Goal: Communication & Community: Answer question/provide support

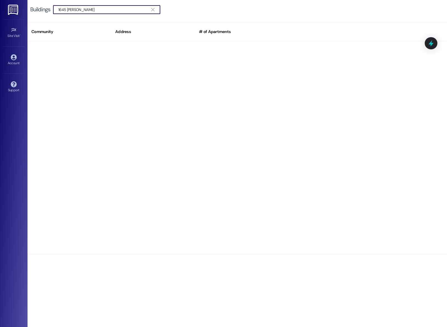
click at [89, 11] on input "1645 [PERSON_NAME]" at bounding box center [103, 10] width 90 height 8
click at [8, 7] on link at bounding box center [14, 9] width 18 height 19
click at [18, 9] on img at bounding box center [13, 10] width 11 height 10
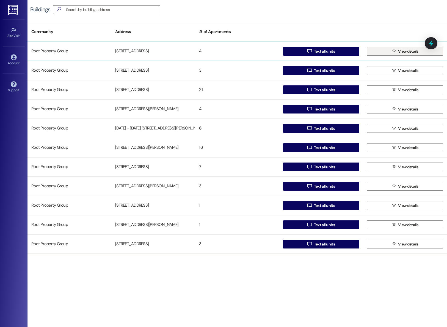
click at [399, 48] on span " View details" at bounding box center [405, 51] width 29 height 8
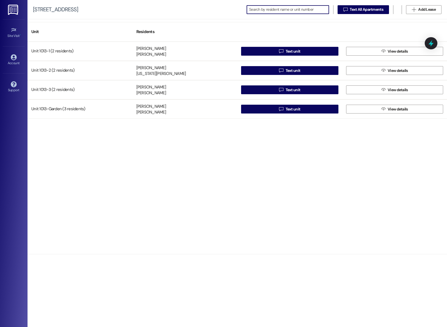
click at [284, 6] on input at bounding box center [289, 10] width 80 height 8
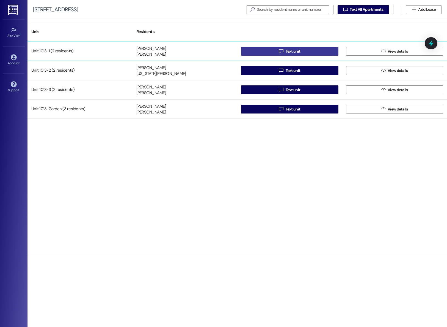
click at [253, 51] on button " Text unit" at bounding box center [289, 51] width 97 height 9
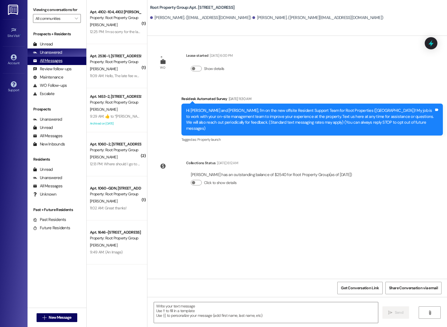
type textarea "Fetching suggested responses. Please feel free to read through the conversation…"
click at [52, 65] on div "All Messages (undefined)" at bounding box center [57, 61] width 59 height 8
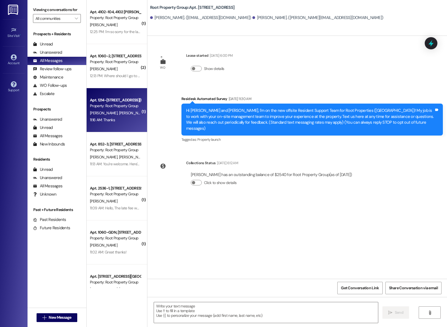
type textarea "Fetching suggested responses. Please feel free to read through the conversation…"
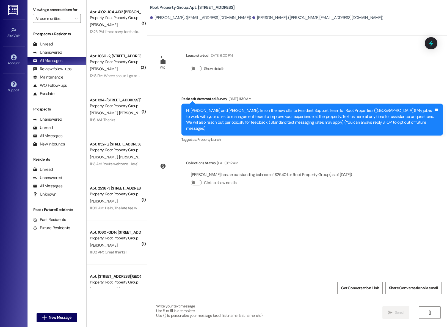
click at [7, 10] on link at bounding box center [14, 9] width 18 height 19
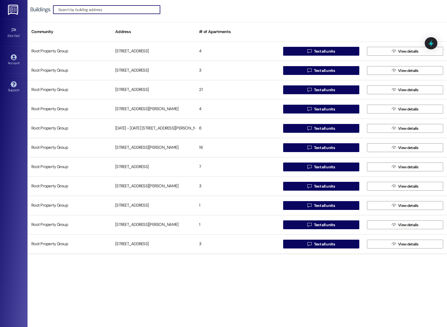
click at [72, 10] on input at bounding box center [109, 10] width 102 height 8
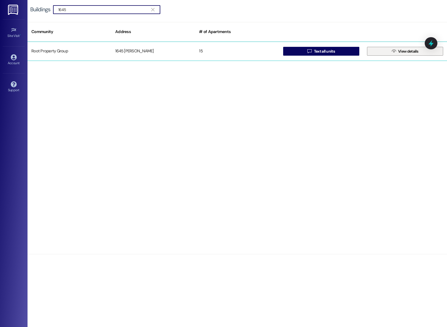
type input "1645"
click at [381, 50] on button " View details" at bounding box center [405, 51] width 76 height 9
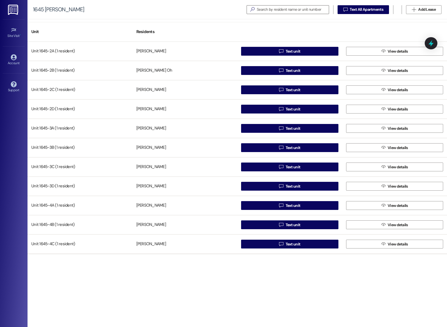
click at [318, 29] on div at bounding box center [289, 29] width 105 height 8
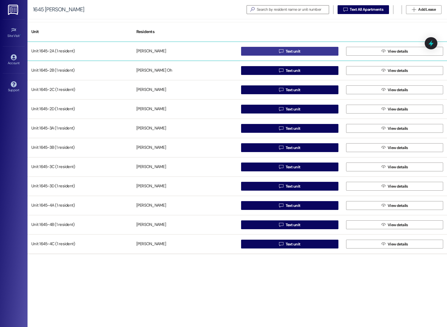
click at [317, 55] on button " Text unit" at bounding box center [289, 51] width 97 height 9
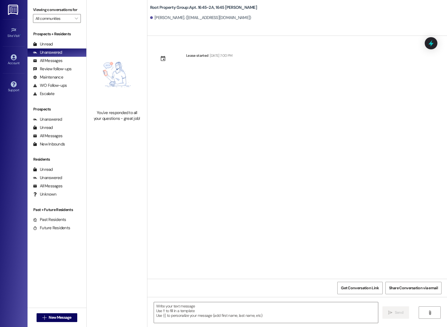
type textarea "Fetching suggested responses. Please feel free to read through the conversation…"
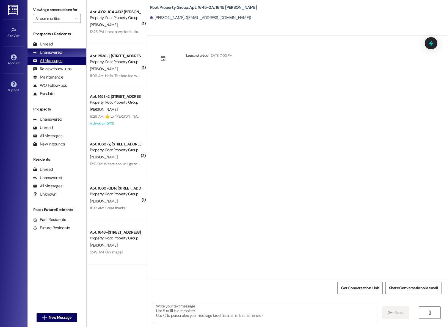
click at [45, 64] on div "All Messages" at bounding box center [47, 61] width 29 height 6
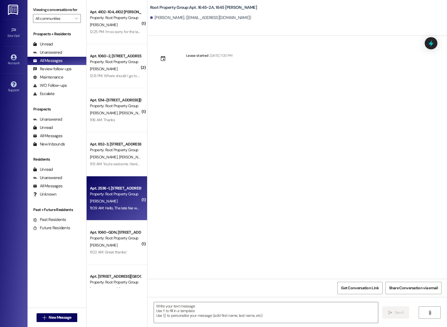
type textarea "Fetching suggested responses. Please feel free to read through the conversation…"
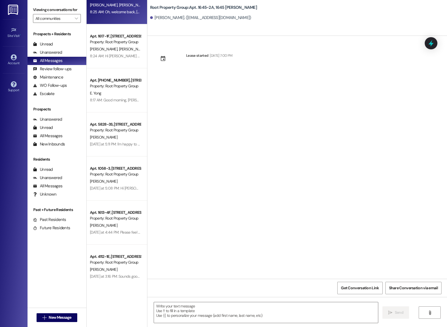
scroll to position [504, 0]
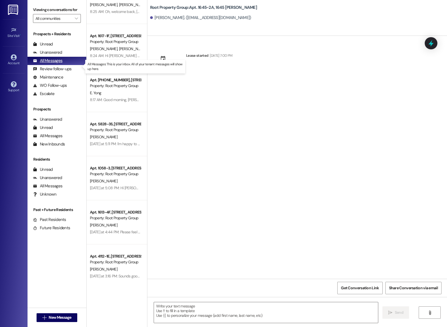
click at [45, 64] on div "All Messages" at bounding box center [47, 61] width 29 height 6
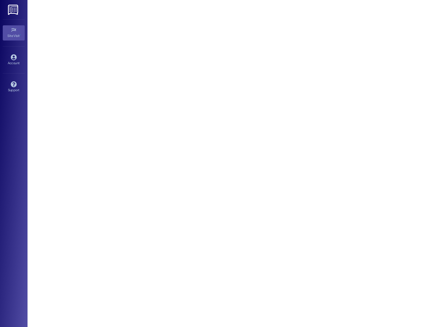
click at [16, 7] on img at bounding box center [13, 10] width 11 height 10
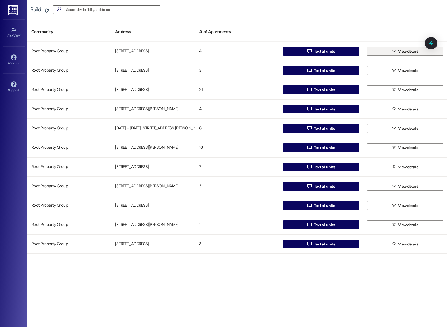
click at [420, 53] on button " View details" at bounding box center [405, 51] width 76 height 9
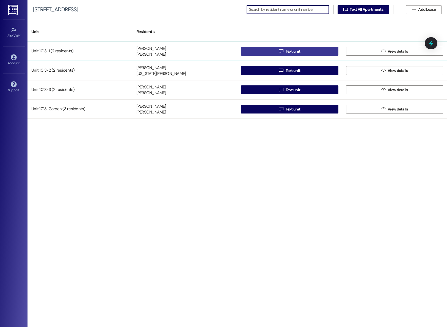
click at [312, 54] on button " Text unit" at bounding box center [289, 51] width 97 height 9
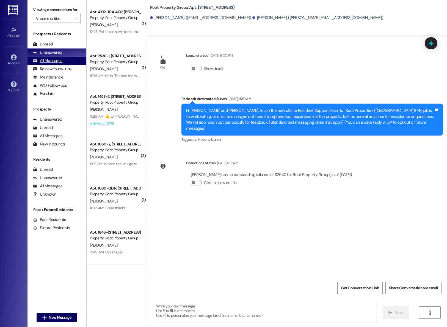
type textarea "Fetching suggested responses. Please feel free to read through the conversation…"
click at [52, 64] on div "All Messages" at bounding box center [47, 61] width 29 height 6
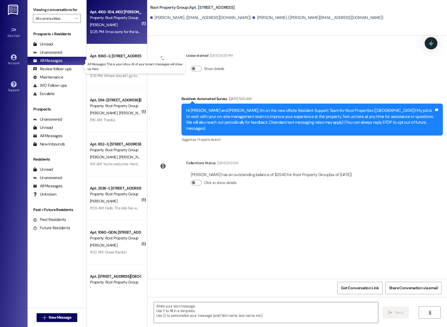
type textarea "Fetching suggested responses. Please feel free to read through the conversation…"
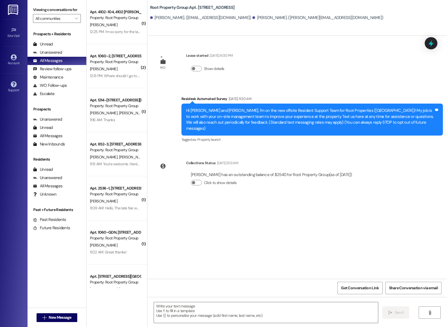
click at [189, 236] on div "WO Lease started Dec 31, 2024 at 6:00 PM Show details Survey, sent via SMS Resi…" at bounding box center [297, 157] width 300 height 243
click at [46, 57] on div "Unanswered (0)" at bounding box center [57, 52] width 59 height 8
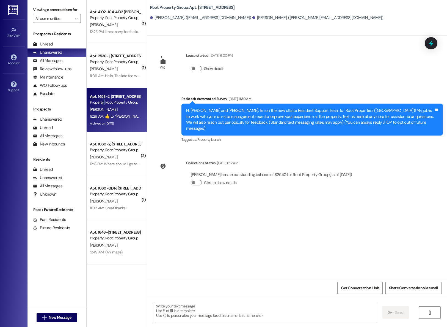
click at [100, 105] on div "Apt. 1453-2, 1453 W. Belle Plaine Avenue Property: Root Property Group" at bounding box center [115, 99] width 52 height 13
type textarea "Fetching suggested responses. Please feel free to read through the conversation…"
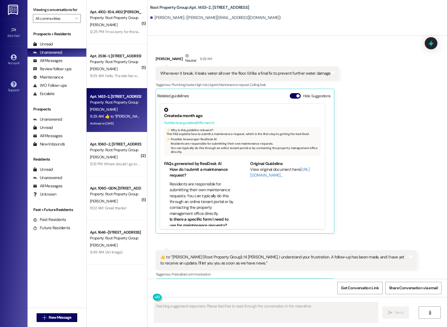
scroll to position [904, 0]
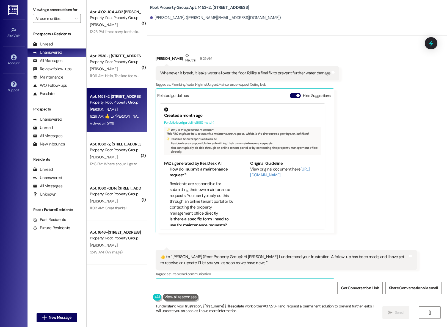
type textarea "I understand your frustration, {{first_name}}. I'll escalate work order #37273-…"
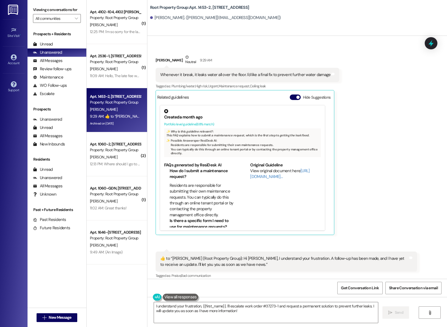
scroll to position [904, 0]
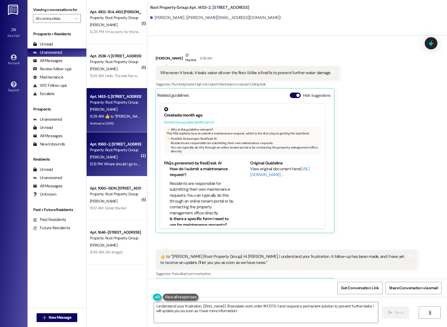
click at [106, 150] on div "Property: Root Property Group" at bounding box center [115, 150] width 51 height 6
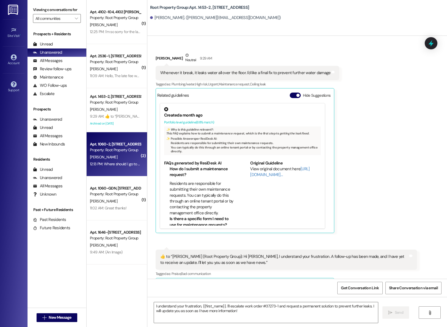
type textarea "Fetching suggested responses. Please feel free to read through the conversation…"
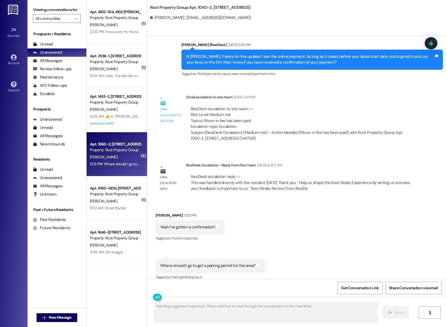
scroll to position [360, 0]
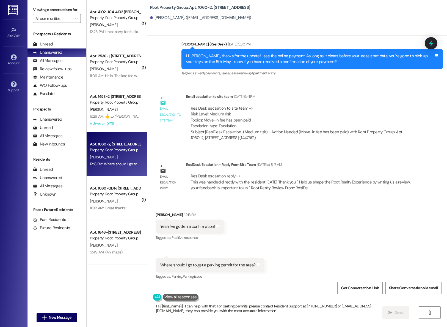
type textarea "Hi {{first_name}}! I can help with that. For parking permits, please contact Re…"
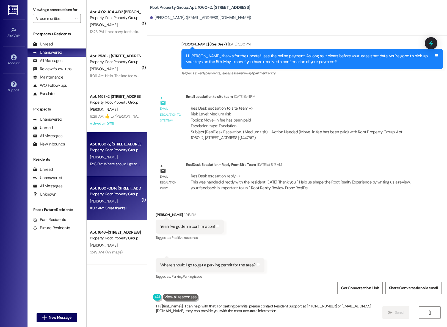
click at [94, 189] on div "Apt. 1060-GDN, 1054-66 W. Cornelia Avenue" at bounding box center [115, 188] width 51 height 6
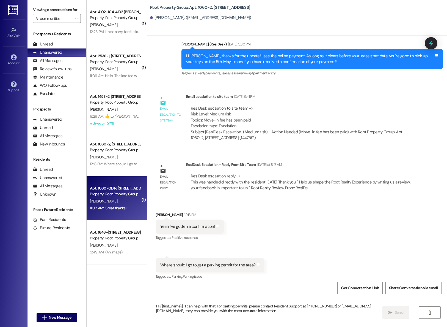
type textarea "Fetching suggested responses. Please feel free to read through the conversation…"
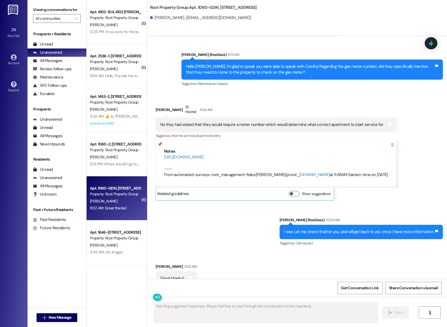
scroll to position [528, 0]
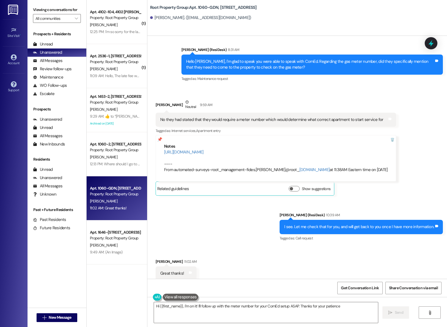
type textarea "Hi {{first_name}}, I'm on it! I'll follow up with the meter number for your Com…"
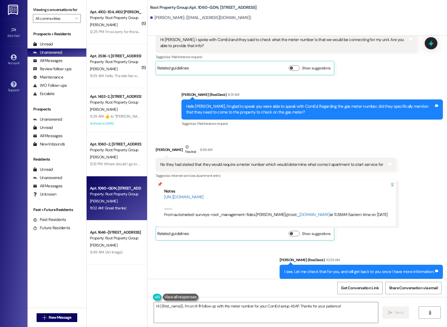
scroll to position [483, 0]
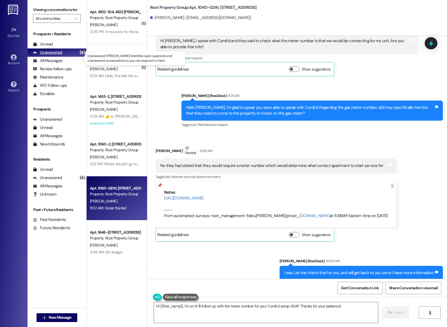
click at [52, 55] on div "Unanswered" at bounding box center [47, 53] width 29 height 6
click at [53, 64] on div "All Messages" at bounding box center [47, 61] width 29 height 6
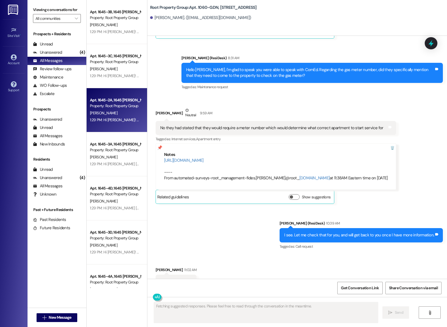
scroll to position [528, 0]
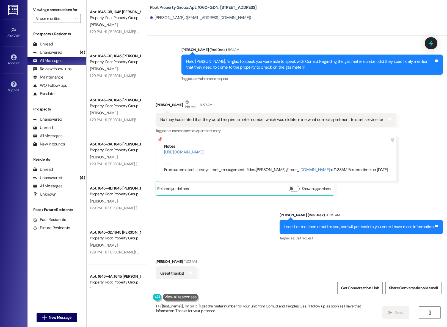
type textarea "Hi {{first_name}}, I'm on it! I'll get the meter number for your unit from ComE…"
